Goal: Task Accomplishment & Management: Complete application form

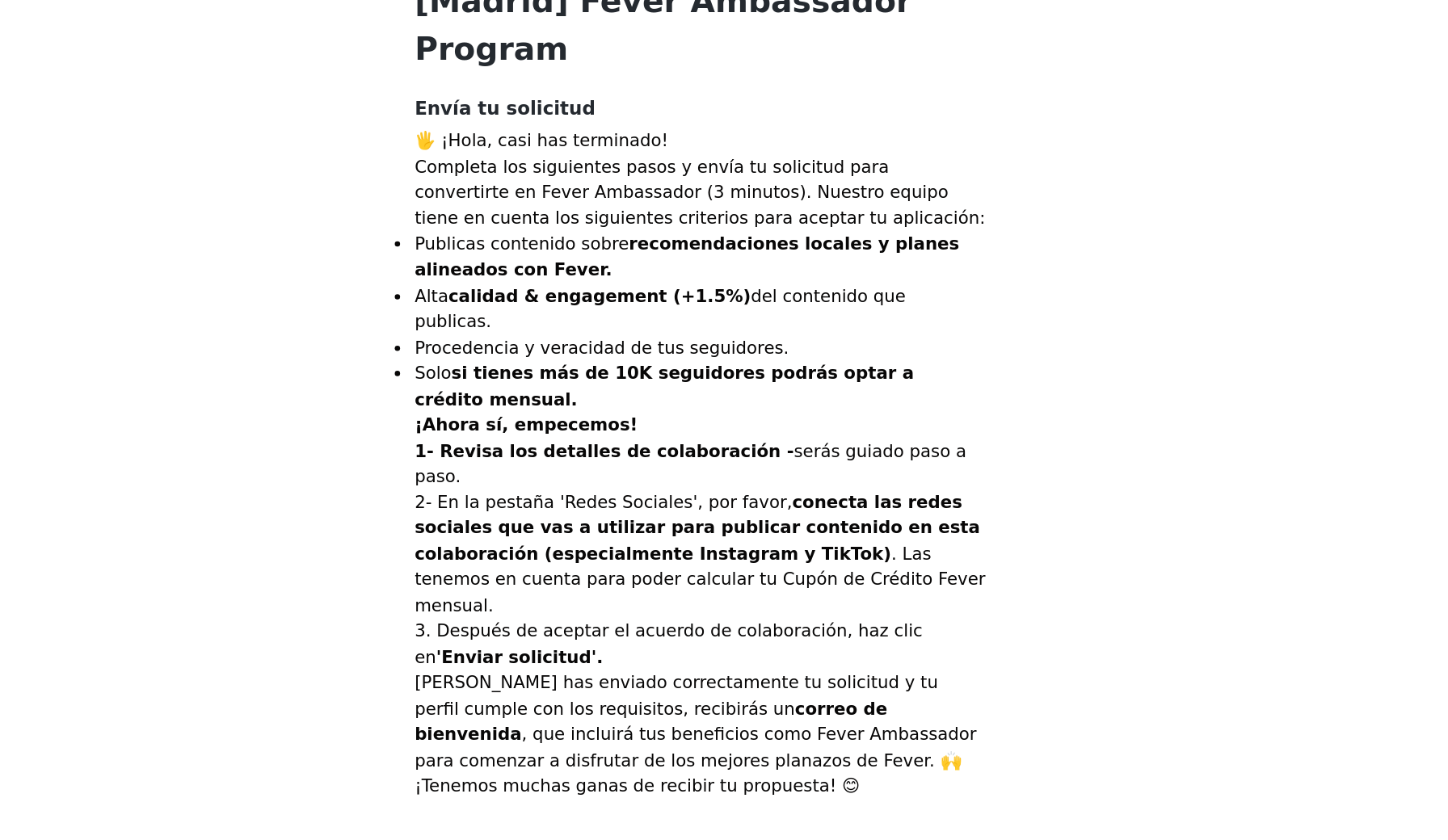
scroll to position [87, 0]
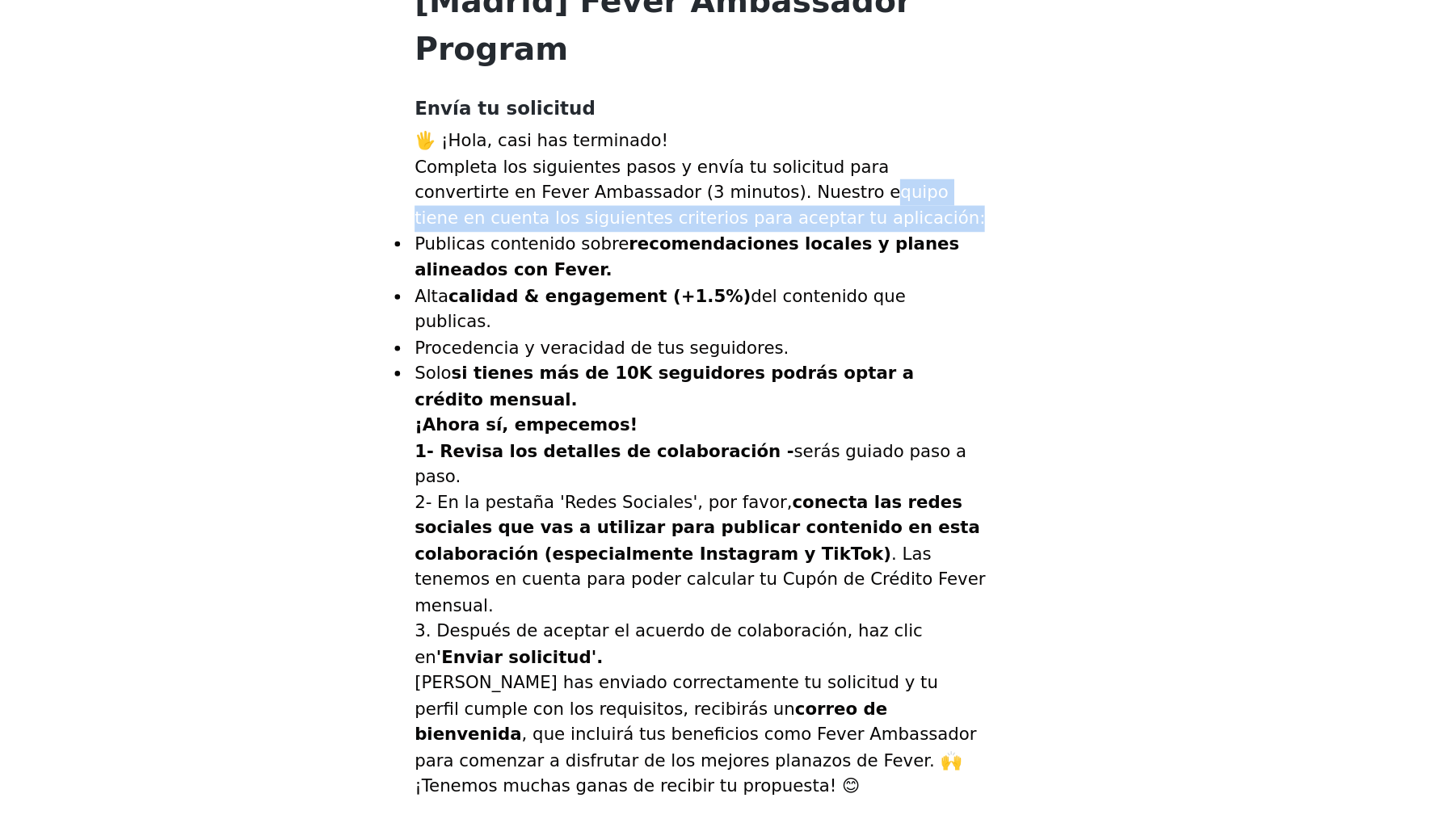
drag, startPoint x: 457, startPoint y: 88, endPoint x: 536, endPoint y: 103, distance: 80.4
click at [549, 421] on p "Completa los siguientes pasos y envía tu solicitud para convertirte en Fever Am…" at bounding box center [724, 444] width 349 height 48
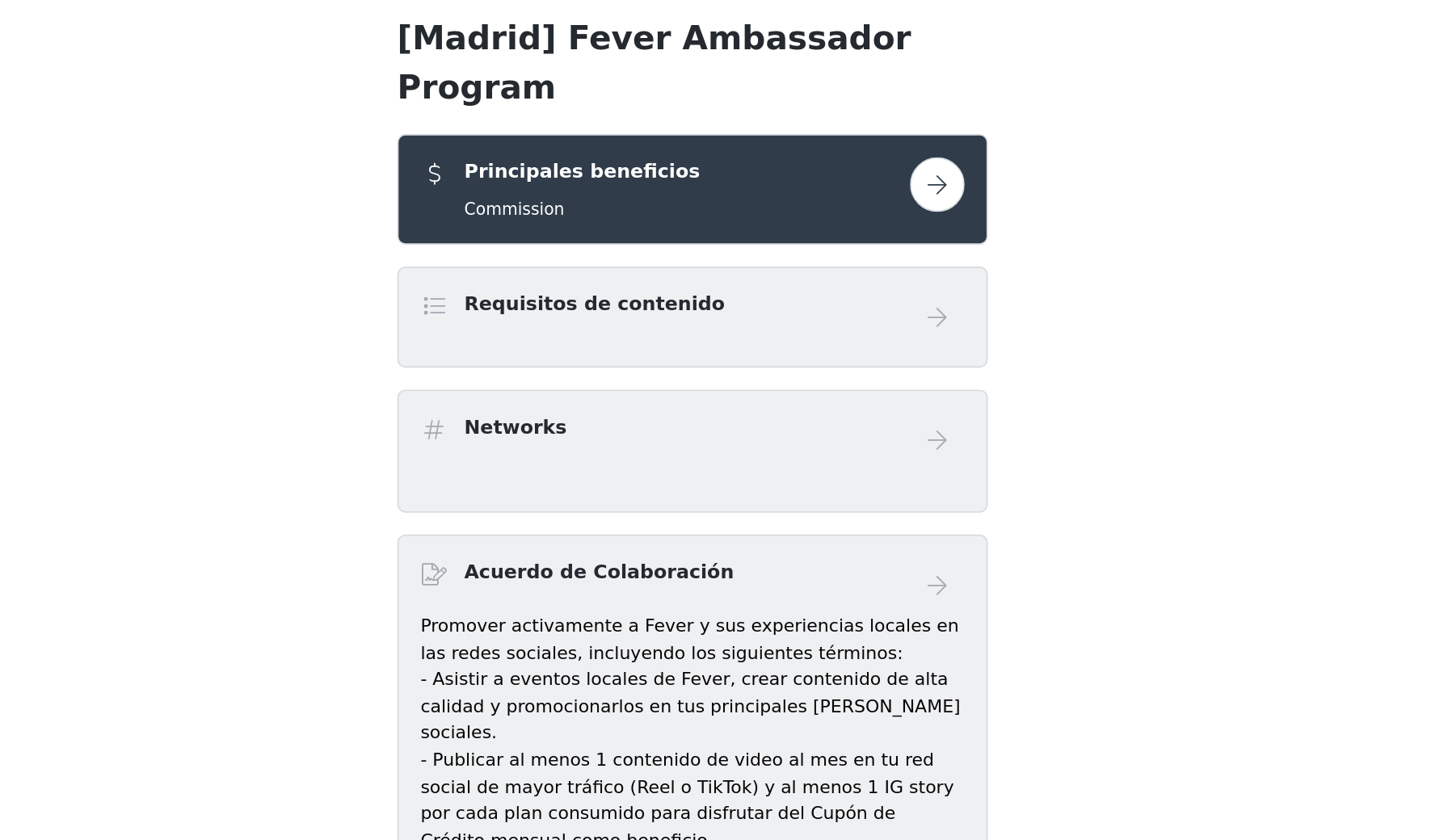
scroll to position [231, 0]
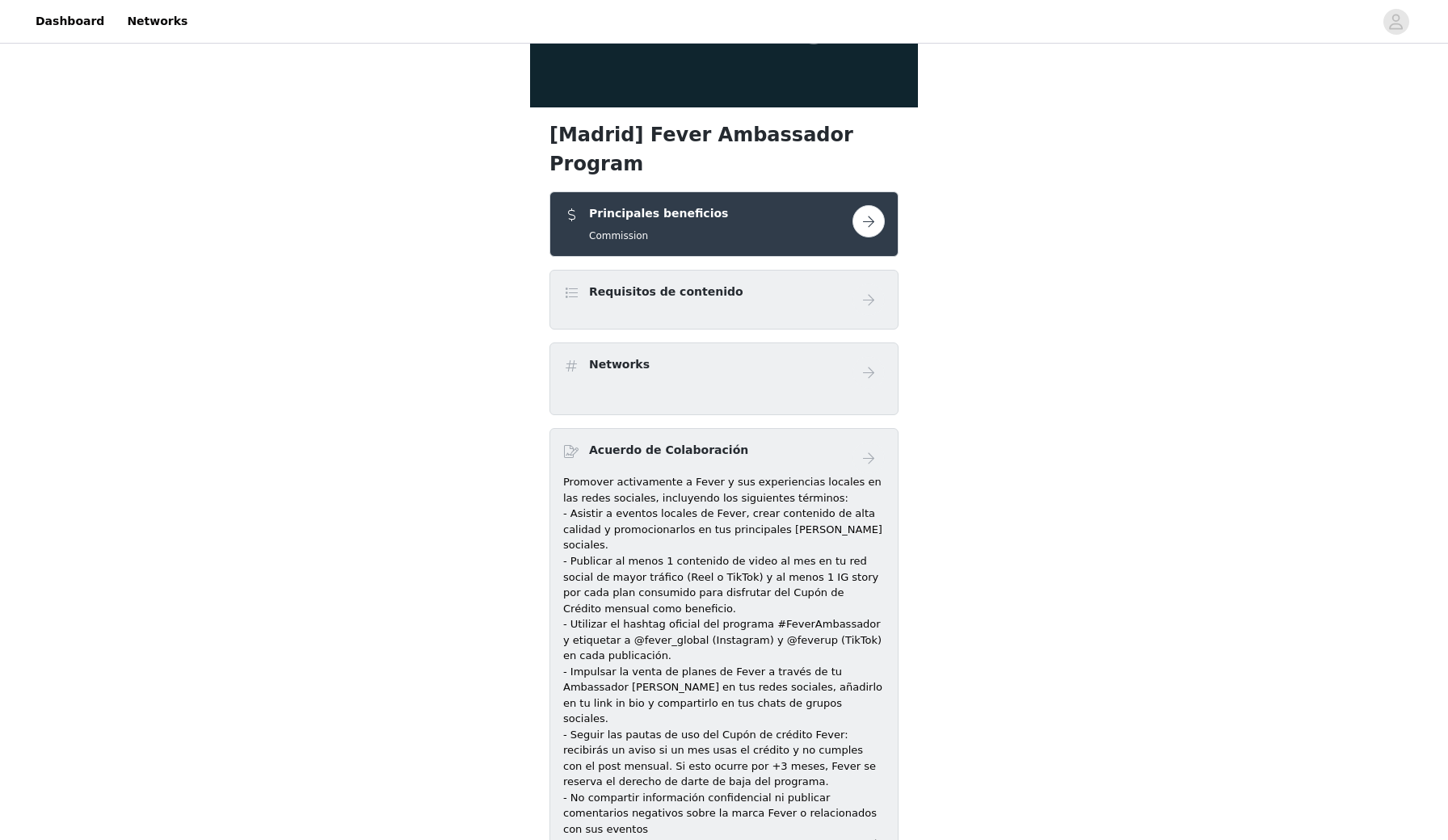
click at [865, 205] on button "button" at bounding box center [868, 220] width 32 height 32
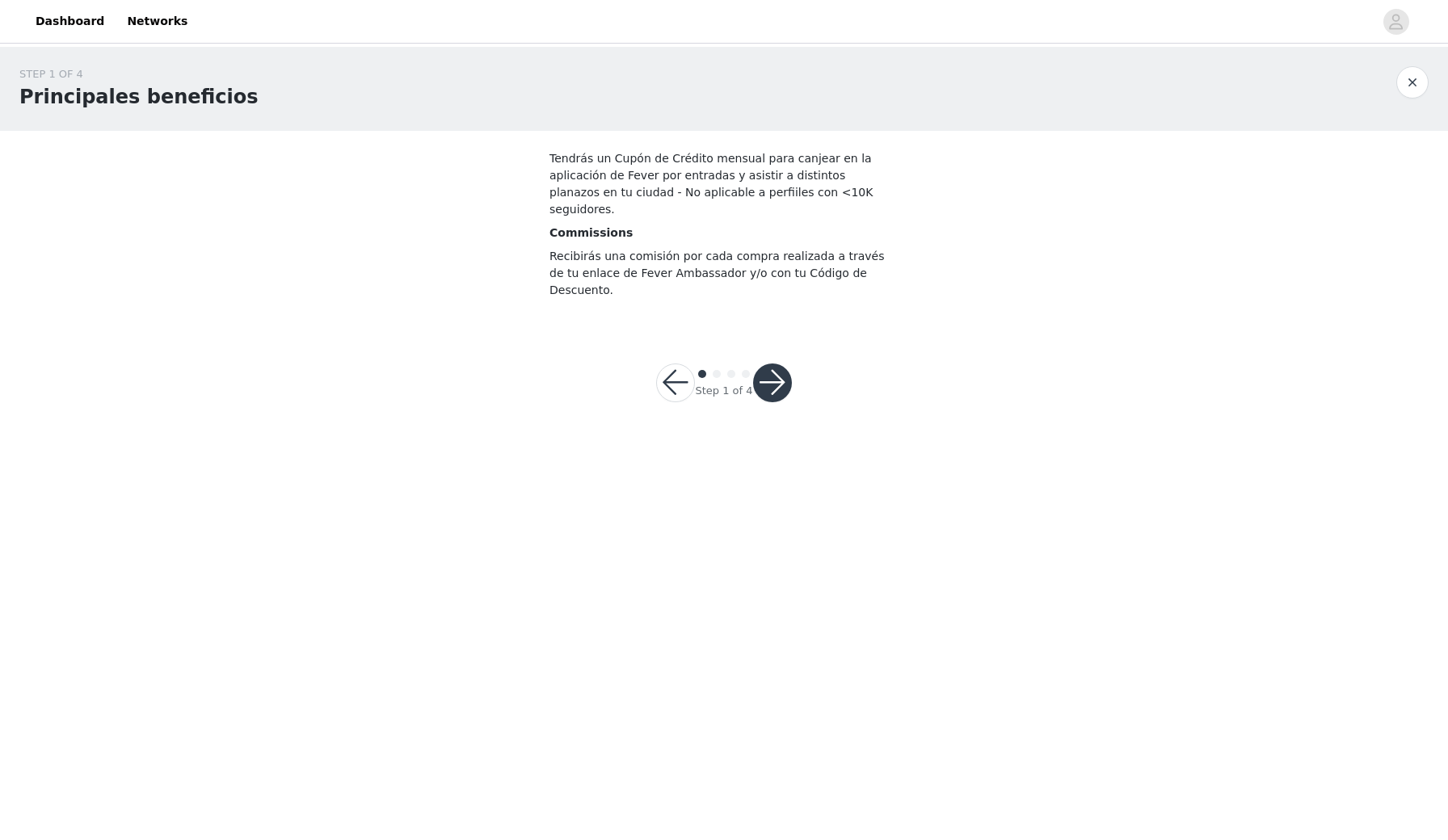
click at [677, 364] on button "button" at bounding box center [675, 383] width 39 height 39
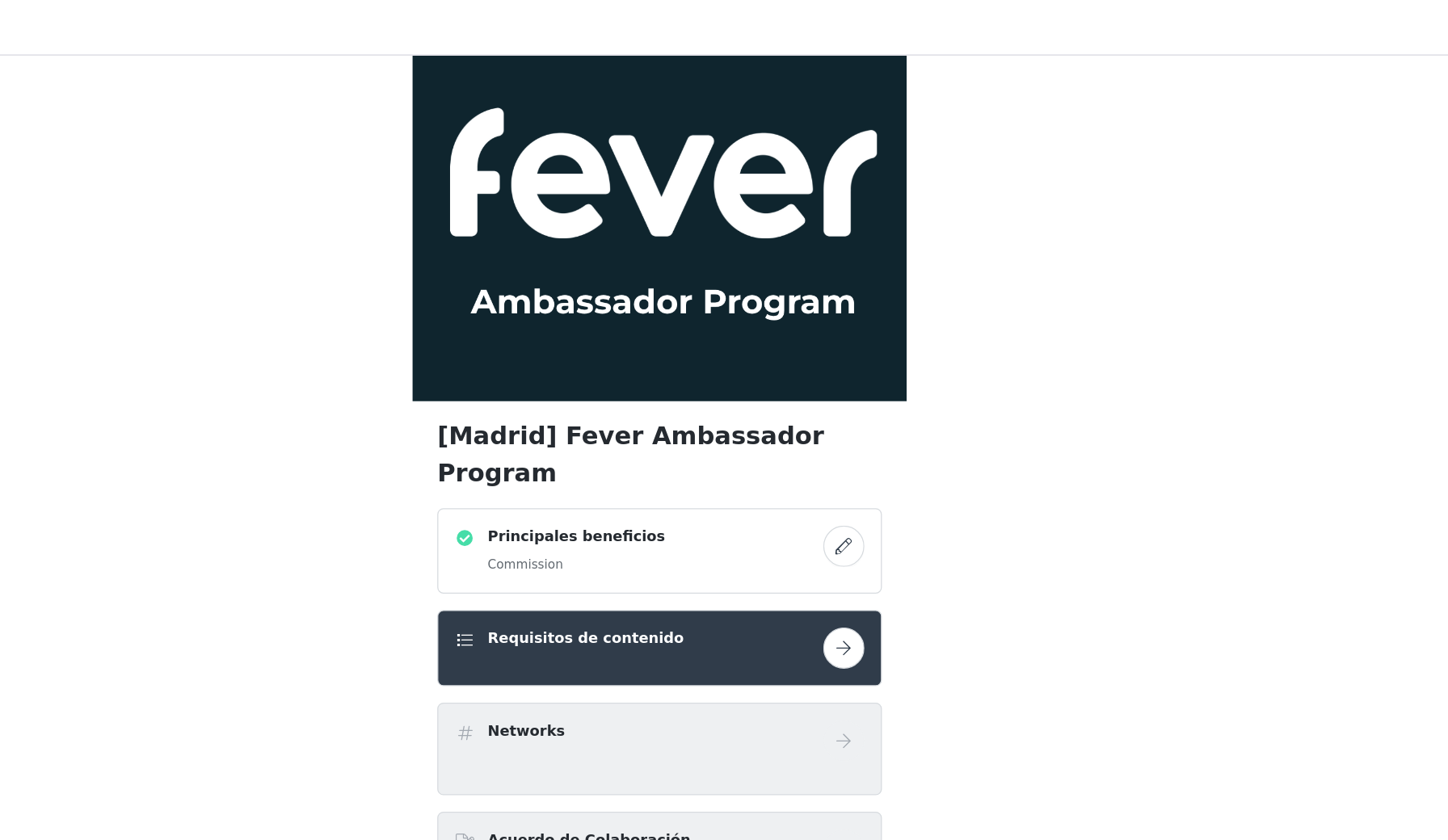
scroll to position [23, 0]
